Goal: Find specific page/section: Find specific page/section

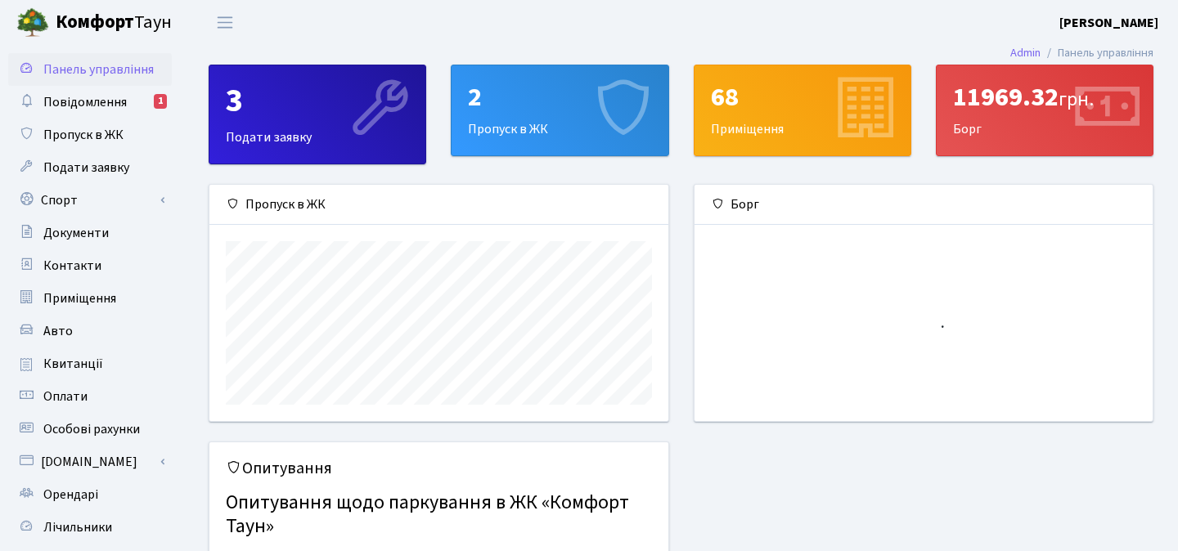
scroll to position [236, 458]
click at [88, 366] on span "Квитанції" at bounding box center [73, 364] width 60 height 18
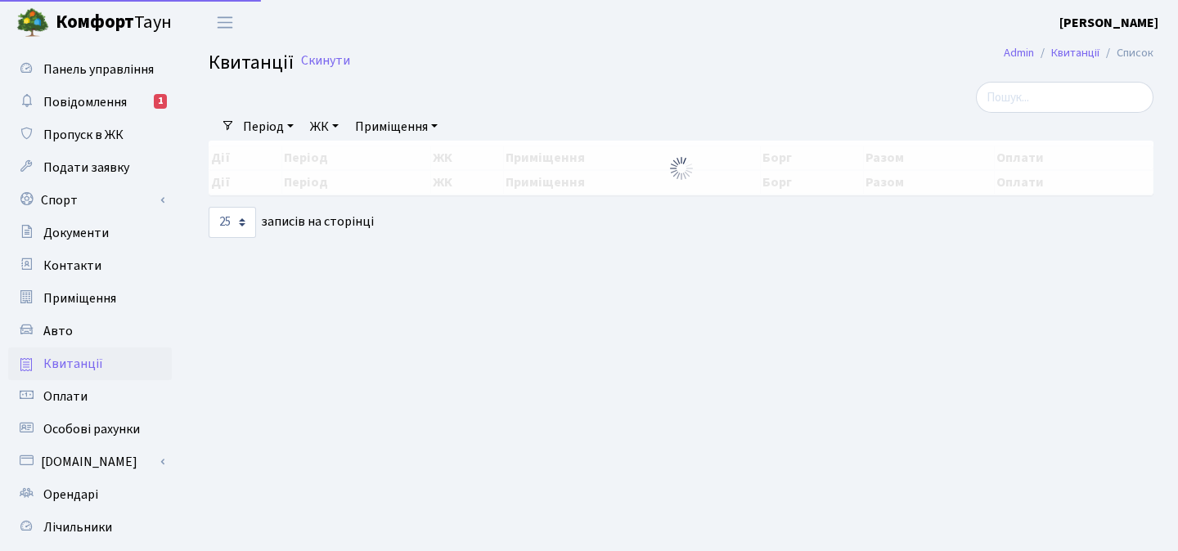
select select "25"
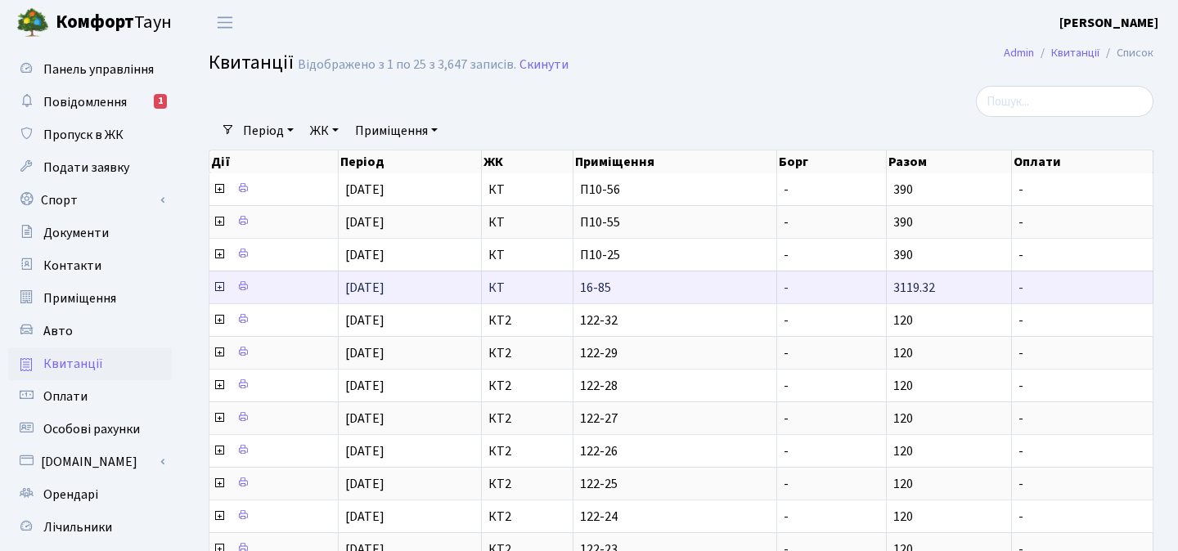
drag, startPoint x: 940, startPoint y: 288, endPoint x: 885, endPoint y: 288, distance: 54.8
click at [885, 288] on tr "[DATE] КТ 16-85 - 3119.32 -" at bounding box center [681, 287] width 944 height 33
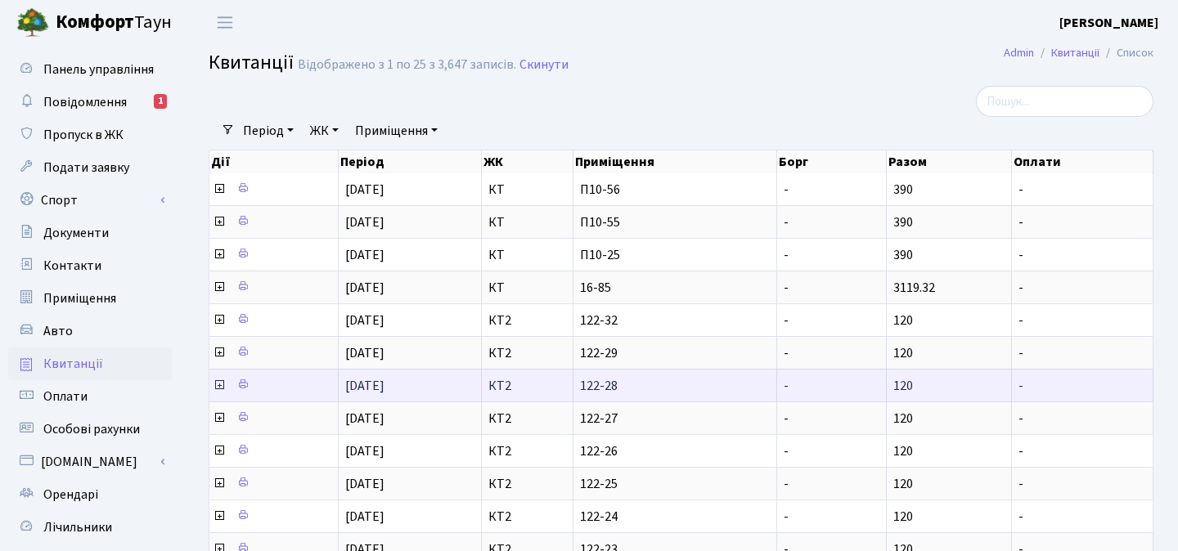
copy tr "3119.32"
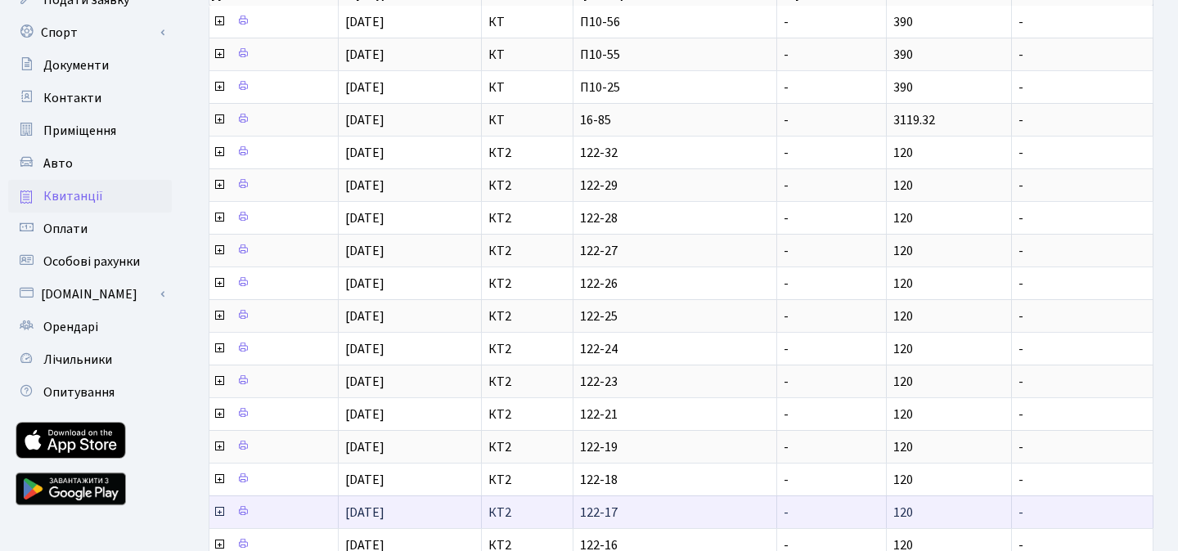
scroll to position [124, 0]
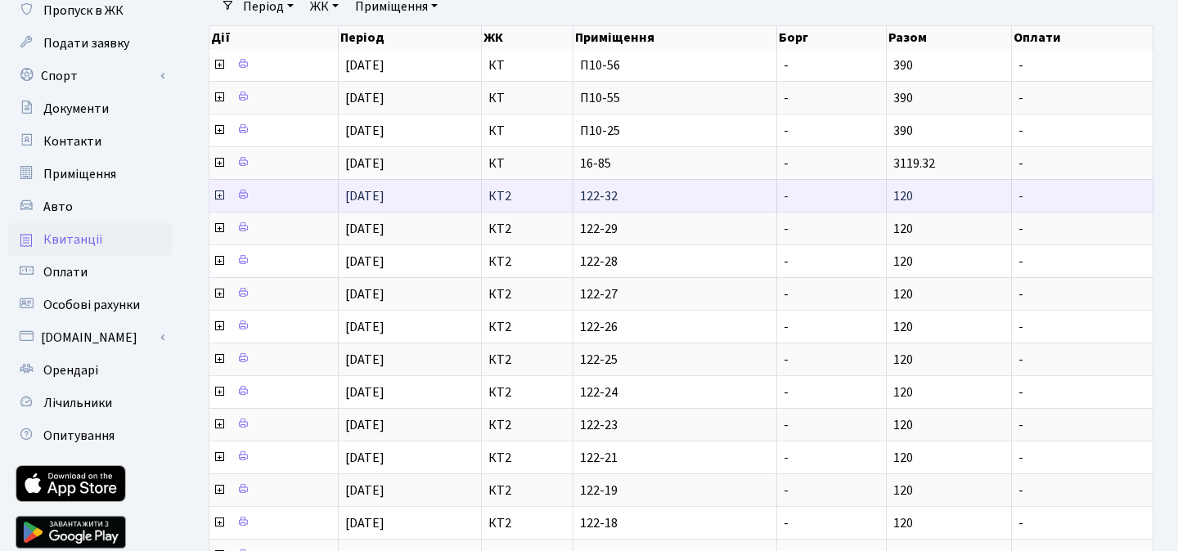
click at [947, 179] on td "120" at bounding box center [949, 195] width 125 height 33
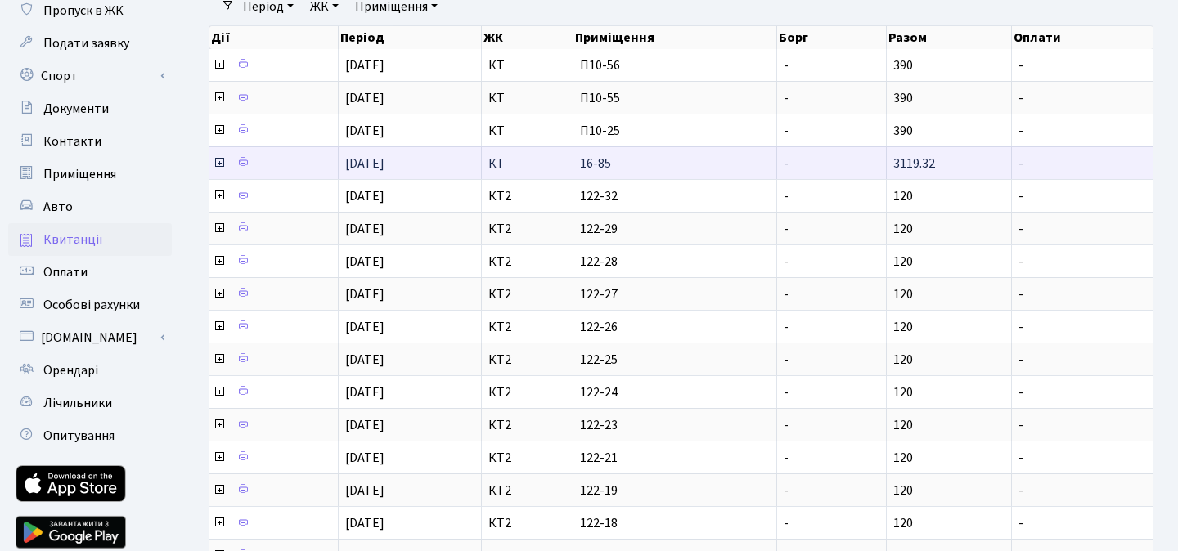
click at [945, 159] on td "3119.32" at bounding box center [949, 162] width 125 height 33
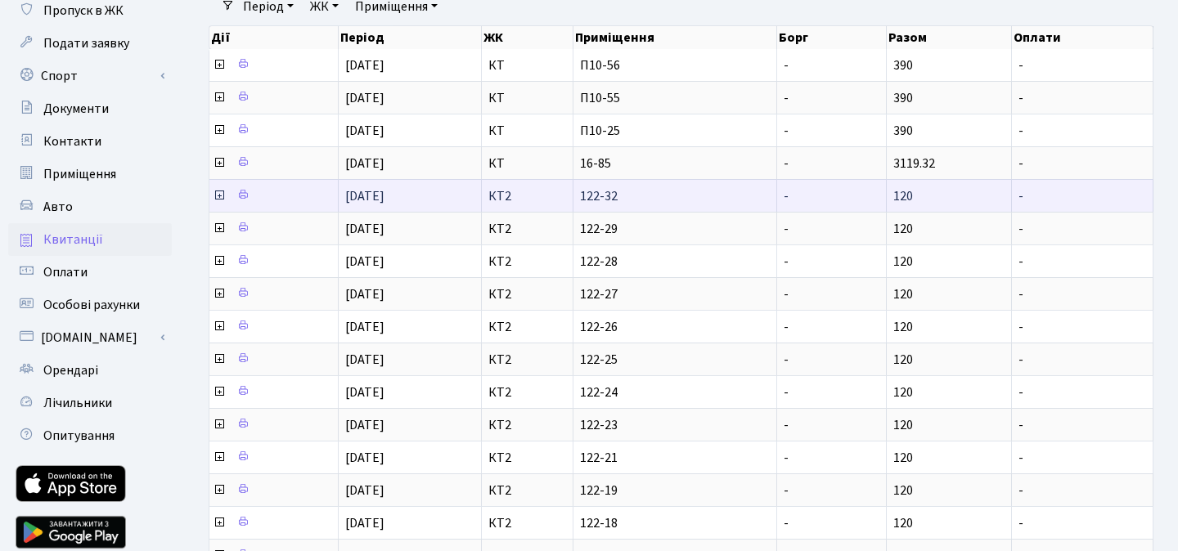
scroll to position [2, 0]
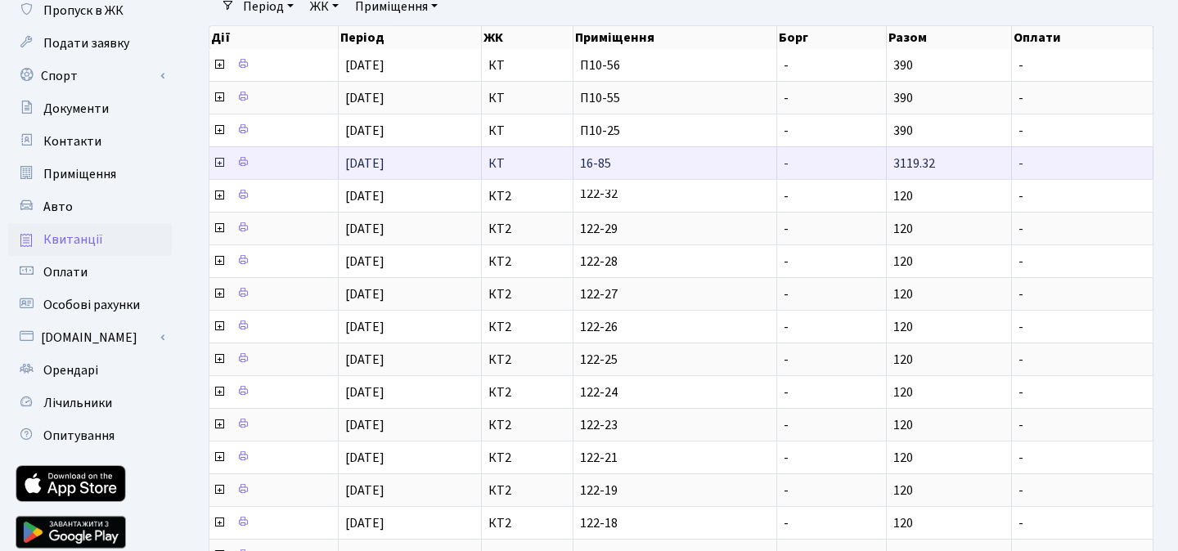
drag, startPoint x: 945, startPoint y: 164, endPoint x: 871, endPoint y: 164, distance: 74.4
click at [871, 164] on tr "[DATE] КТ 16-85 - 3119.32 -" at bounding box center [681, 162] width 944 height 33
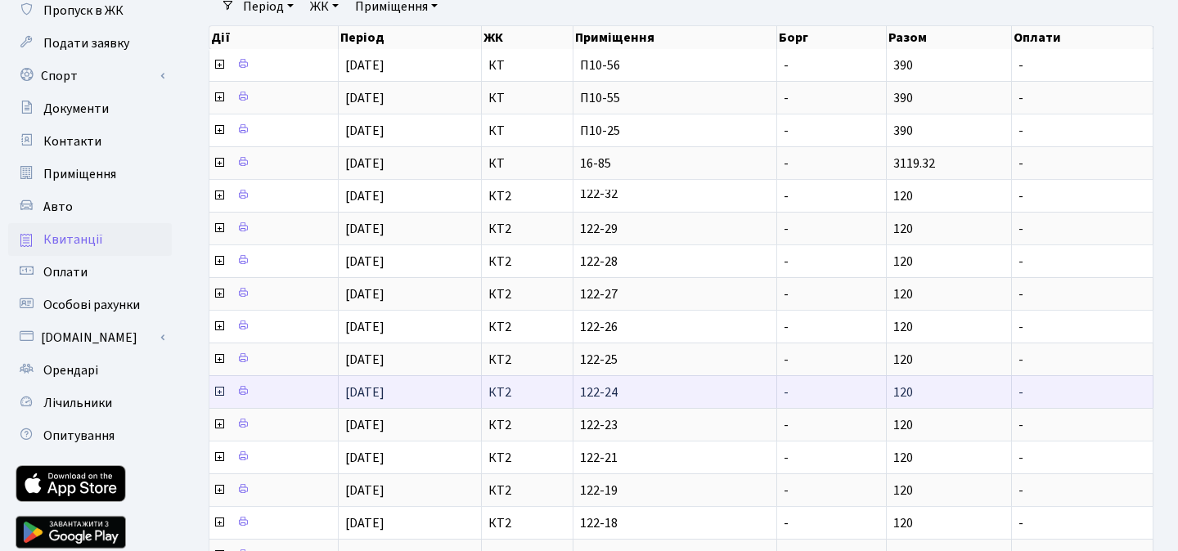
copy tr "3119.32"
